Goal: Find specific page/section: Find specific page/section

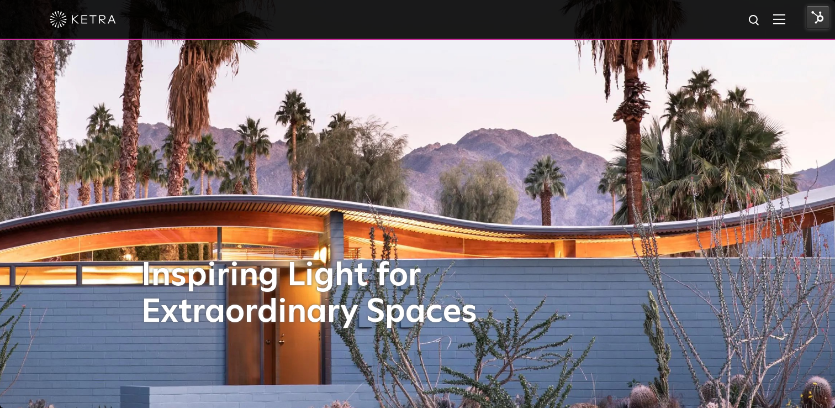
click at [781, 22] on img at bounding box center [779, 19] width 12 height 10
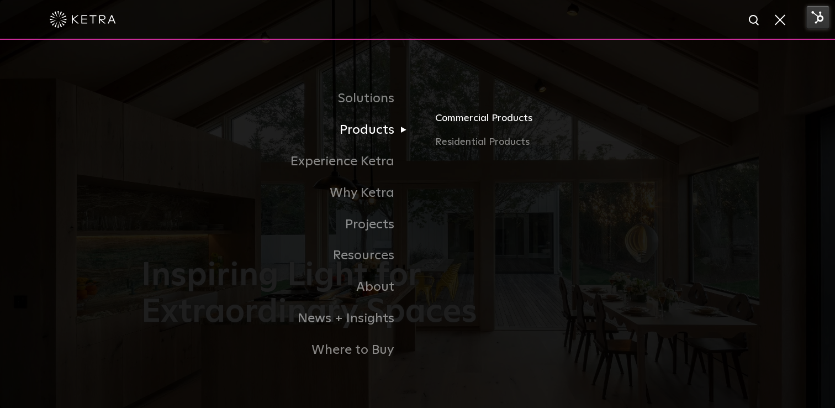
click at [464, 117] on link "Commercial Products" at bounding box center [564, 122] width 259 height 24
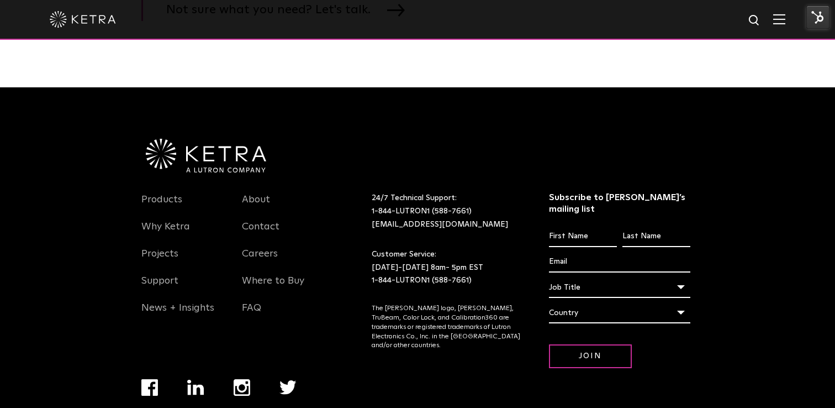
scroll to position [1991, 0]
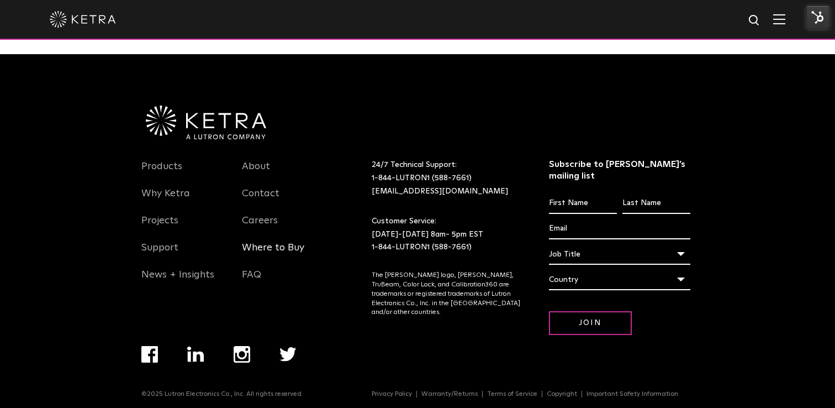
click at [268, 244] on link "Where to Buy" at bounding box center [273, 253] width 62 height 25
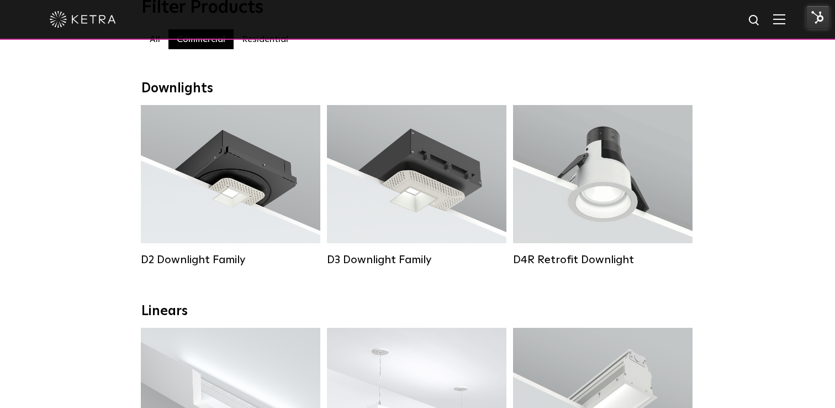
scroll to position [0, 0]
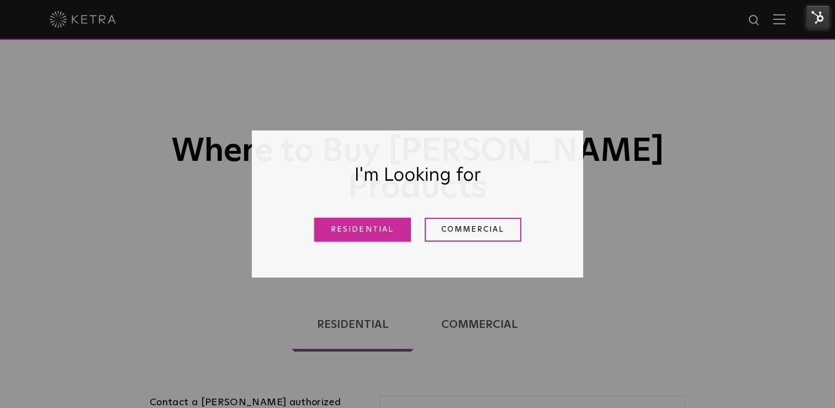
click at [377, 230] on link "Residential" at bounding box center [362, 230] width 97 height 24
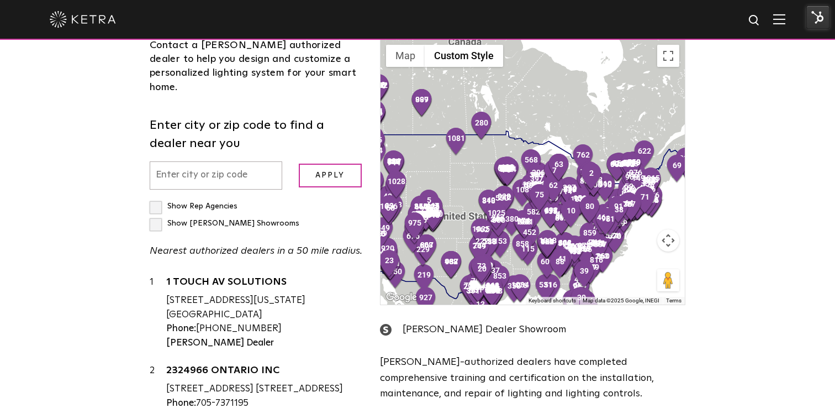
scroll to position [358, 0]
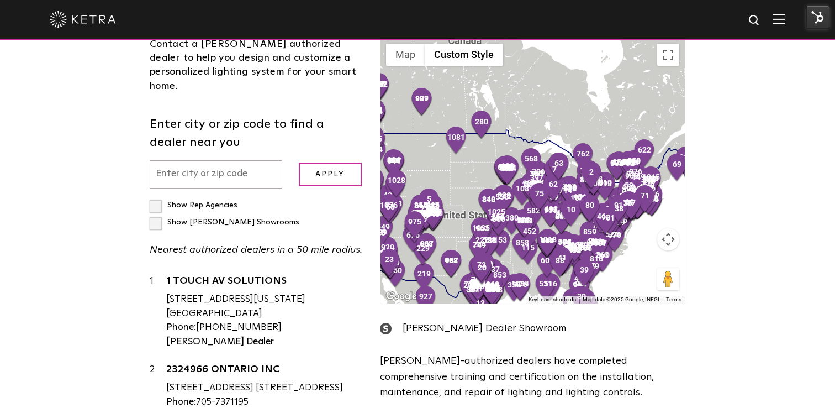
click at [219, 160] on input "text" at bounding box center [216, 174] width 133 height 28
type input "15143"
click at [343, 162] on input "Apply" at bounding box center [330, 174] width 63 height 24
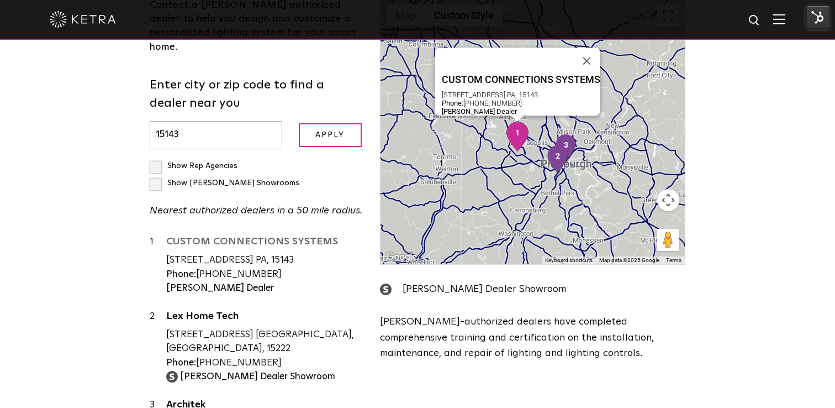
scroll to position [394, 0]
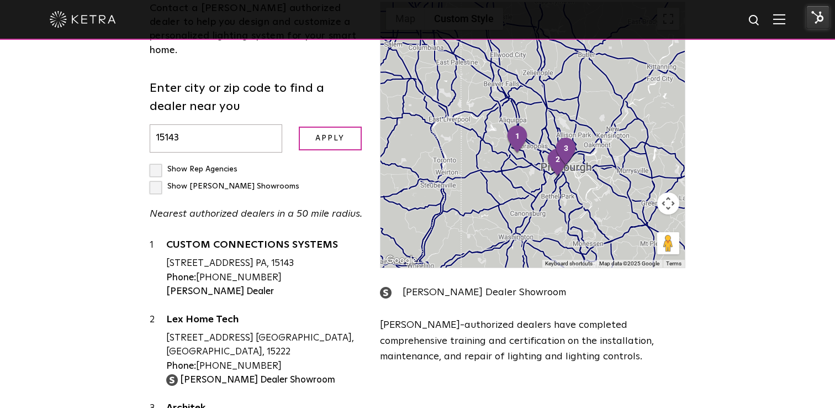
click at [761, 187] on div "Loading... Residential Commercial Contact a [PERSON_NAME] authorized dealer to …" at bounding box center [417, 191] width 835 height 614
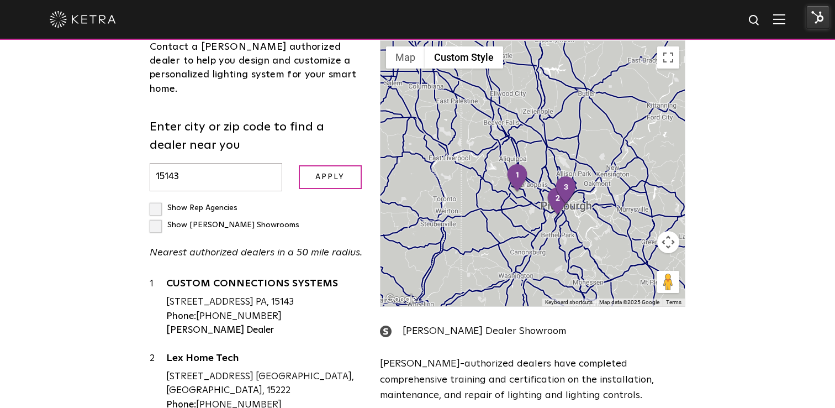
scroll to position [360, 0]
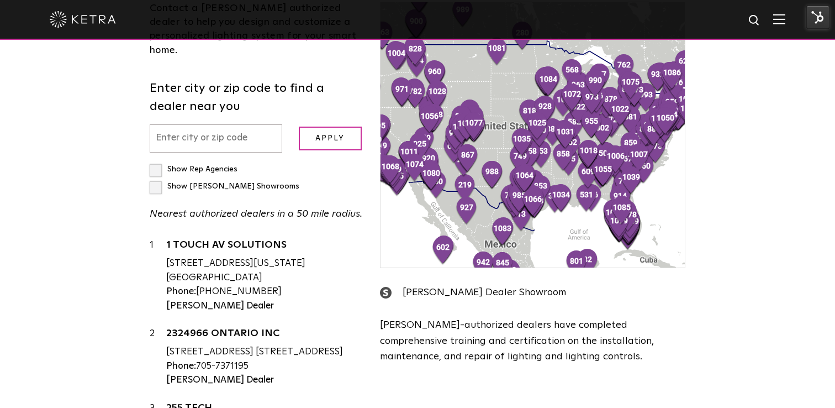
click at [209, 124] on input "text" at bounding box center [216, 138] width 133 height 28
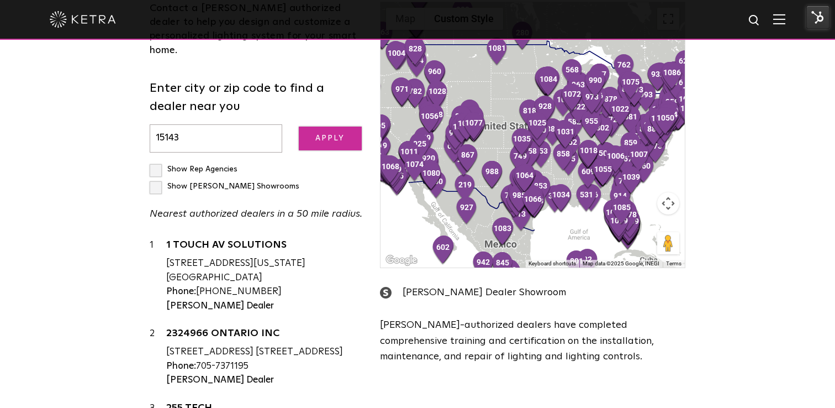
type input "15143"
click at [326, 127] on input "Apply" at bounding box center [330, 139] width 63 height 24
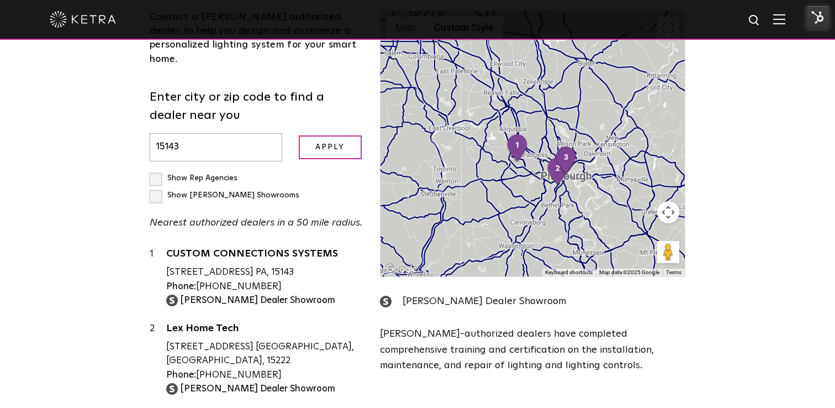
scroll to position [388, 0]
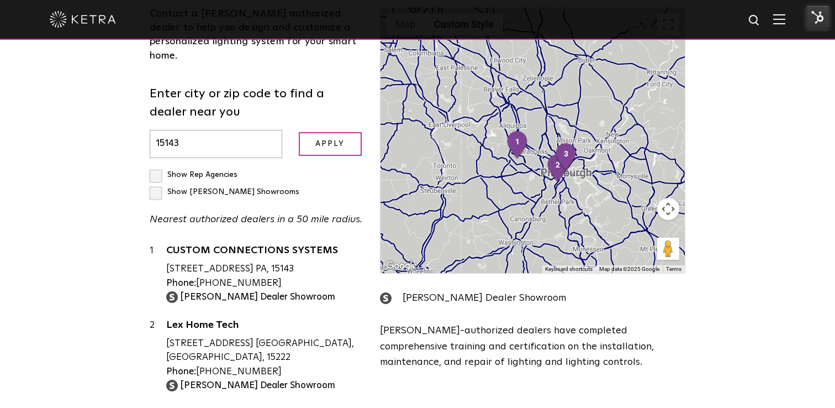
click at [748, 197] on div "Loading... Residential Commercial Contact a Ketra authorized dealer to help you…" at bounding box center [417, 197] width 835 height 614
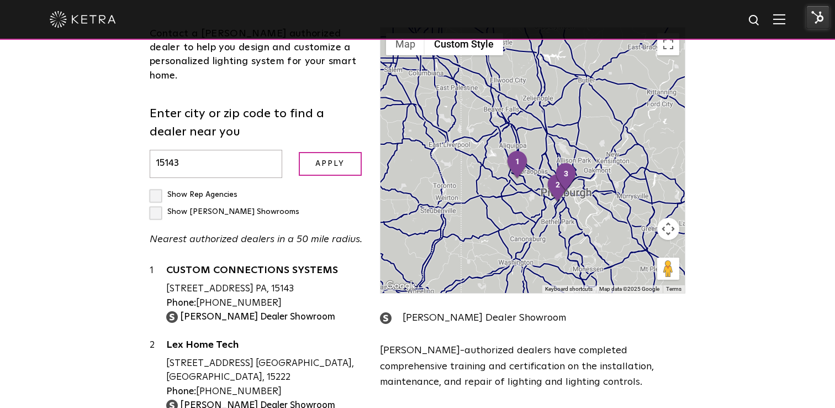
scroll to position [366, 0]
